Goal: Task Accomplishment & Management: Use online tool/utility

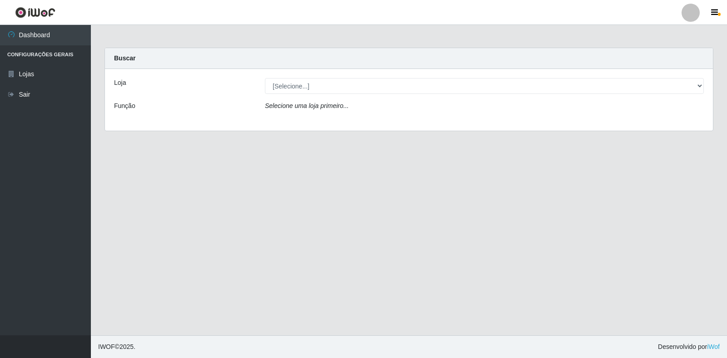
drag, startPoint x: 94, startPoint y: 224, endPoint x: 196, endPoint y: 272, distance: 112.7
click at [196, 272] on main "Carregando... Buscar Loja [Selecione...] Atacado Vem - Loja 30 Laranjeiras Velh…" at bounding box center [409, 180] width 636 height 311
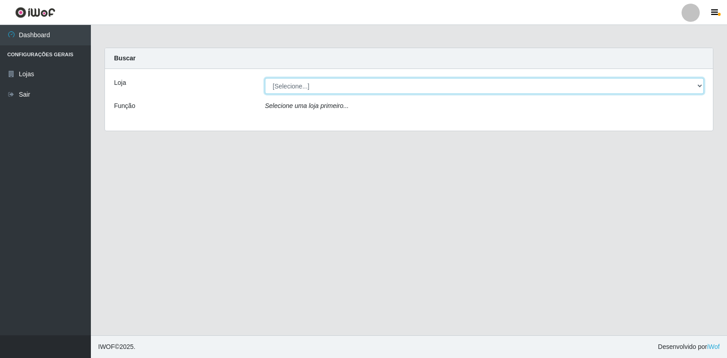
click at [308, 86] on select "[Selecione...] Atacado Vem - Loja 30 Laranjeiras Velha" at bounding box center [484, 86] width 439 height 16
select select "495"
click at [265, 78] on select "[Selecione...] Atacado Vem - Loja 30 Laranjeiras Velha" at bounding box center [484, 86] width 439 height 16
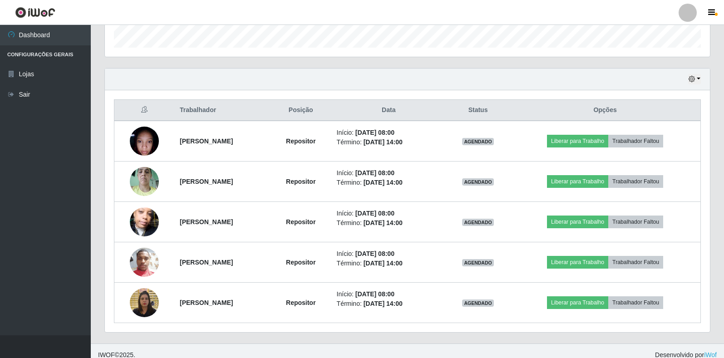
scroll to position [285, 0]
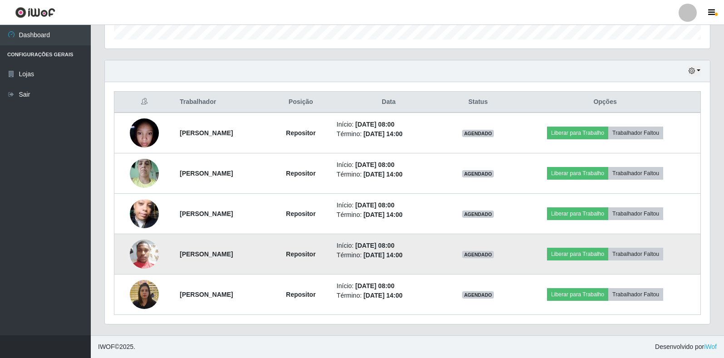
click at [145, 262] on img at bounding box center [144, 254] width 29 height 39
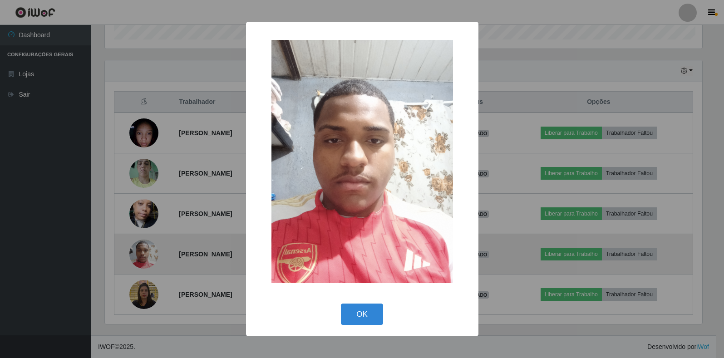
scroll to position [188, 600]
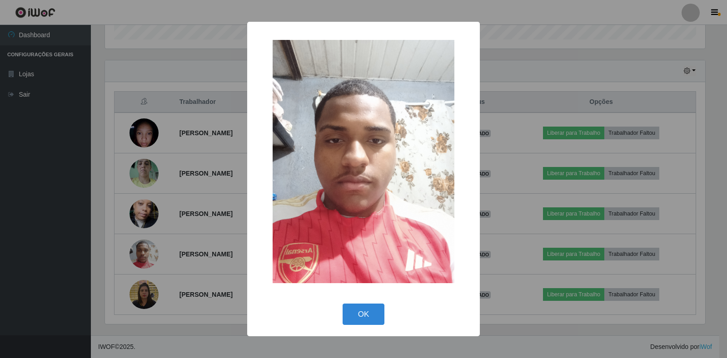
click at [180, 339] on div "× OK Cancel" at bounding box center [363, 179] width 727 height 358
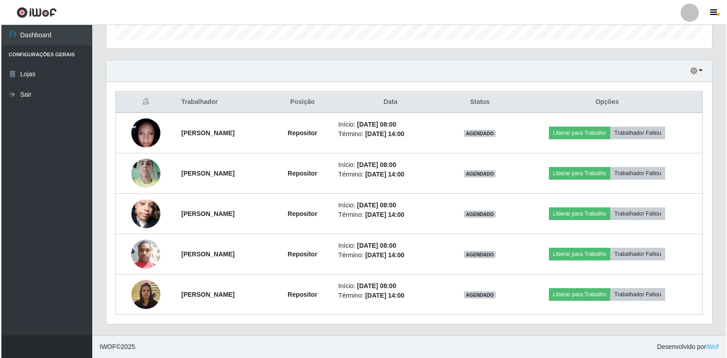
scroll to position [188, 605]
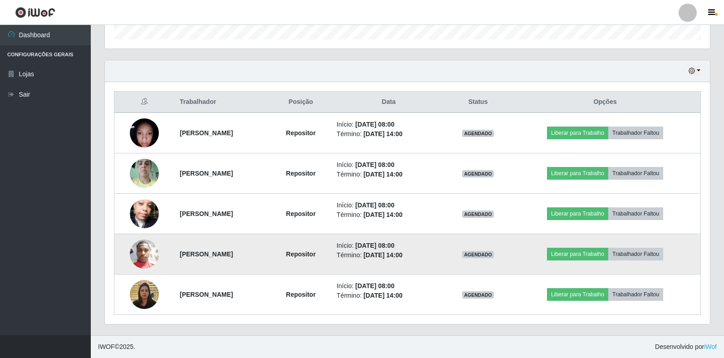
click at [144, 254] on img at bounding box center [144, 254] width 29 height 39
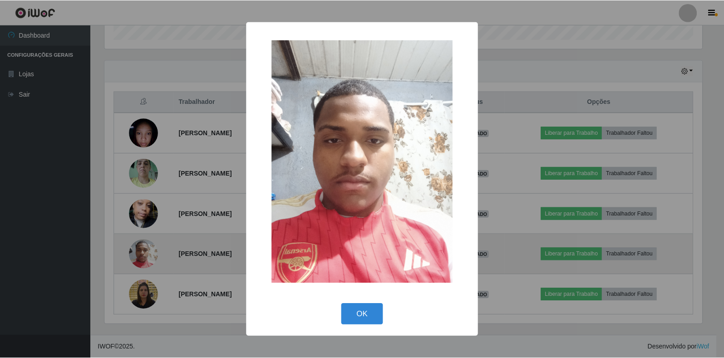
scroll to position [188, 600]
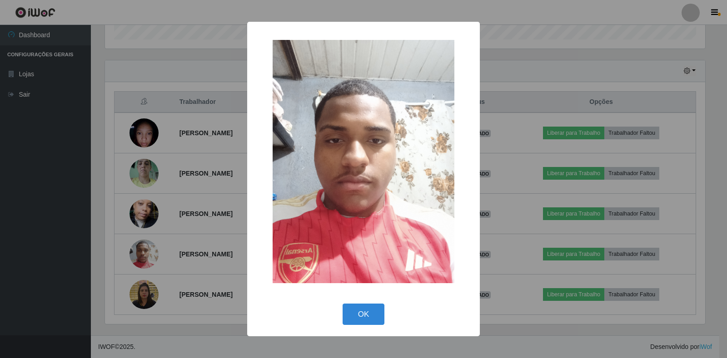
click at [197, 350] on div "× OK Cancel" at bounding box center [363, 179] width 727 height 358
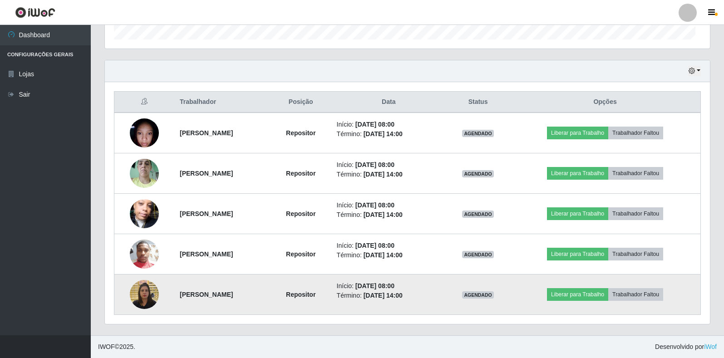
scroll to position [188, 605]
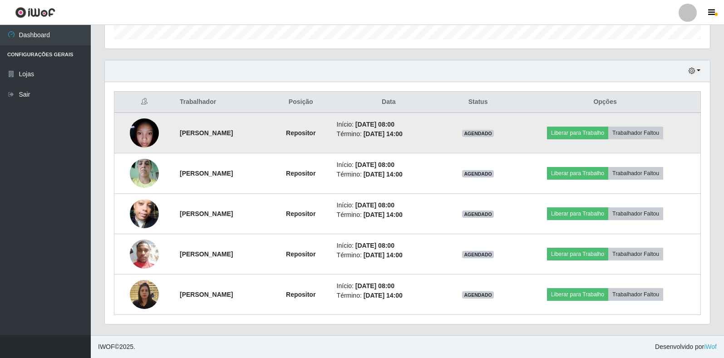
click at [143, 136] on img at bounding box center [144, 133] width 29 height 39
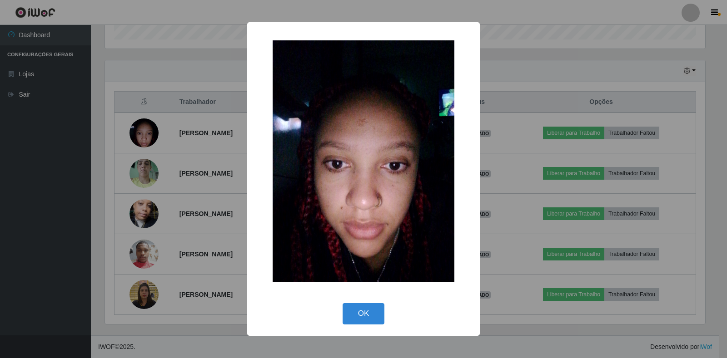
click at [208, 327] on div "× OK Cancel" at bounding box center [363, 179] width 727 height 358
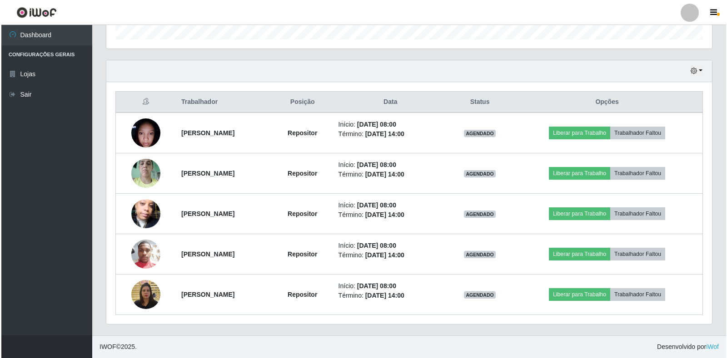
scroll to position [188, 605]
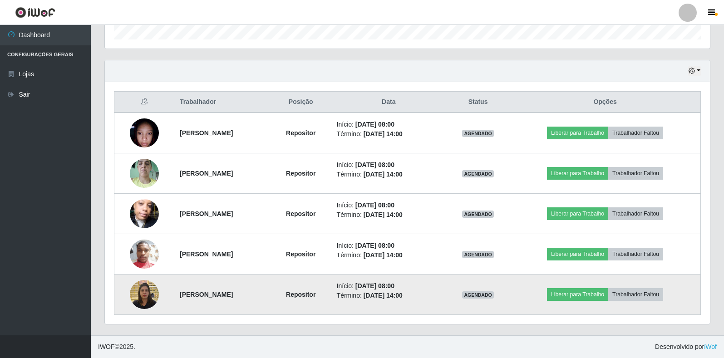
click at [146, 295] on img at bounding box center [144, 294] width 29 height 39
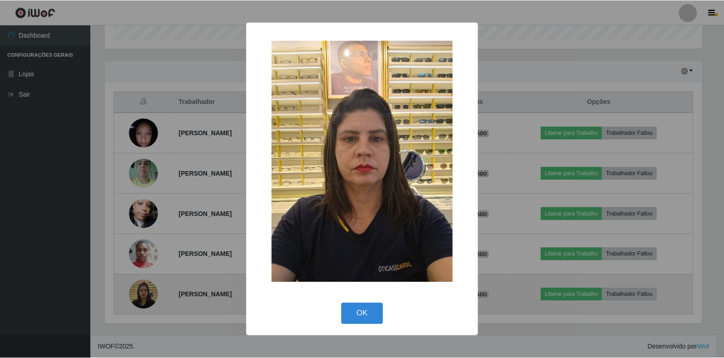
scroll to position [188, 600]
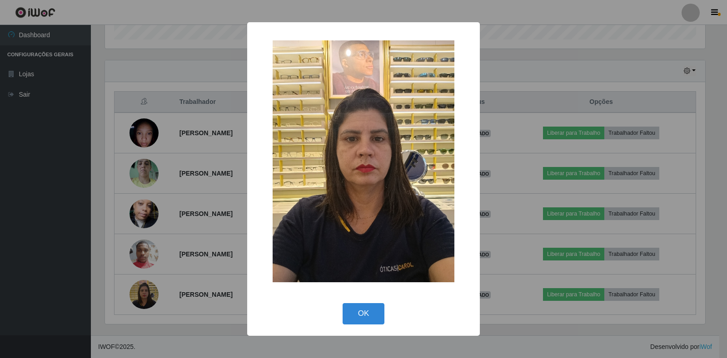
click at [199, 345] on div "× OK Cancel" at bounding box center [363, 179] width 727 height 358
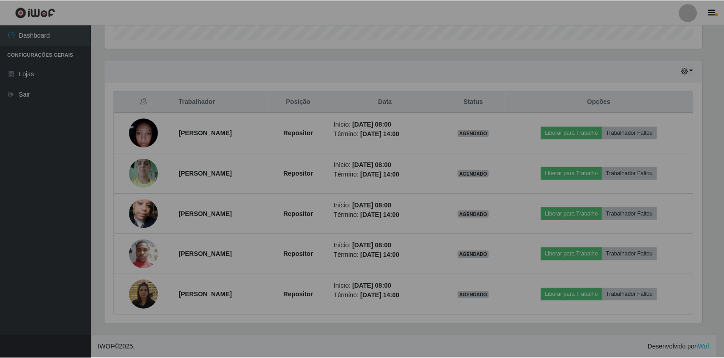
scroll to position [188, 605]
